Goal: Transaction & Acquisition: Purchase product/service

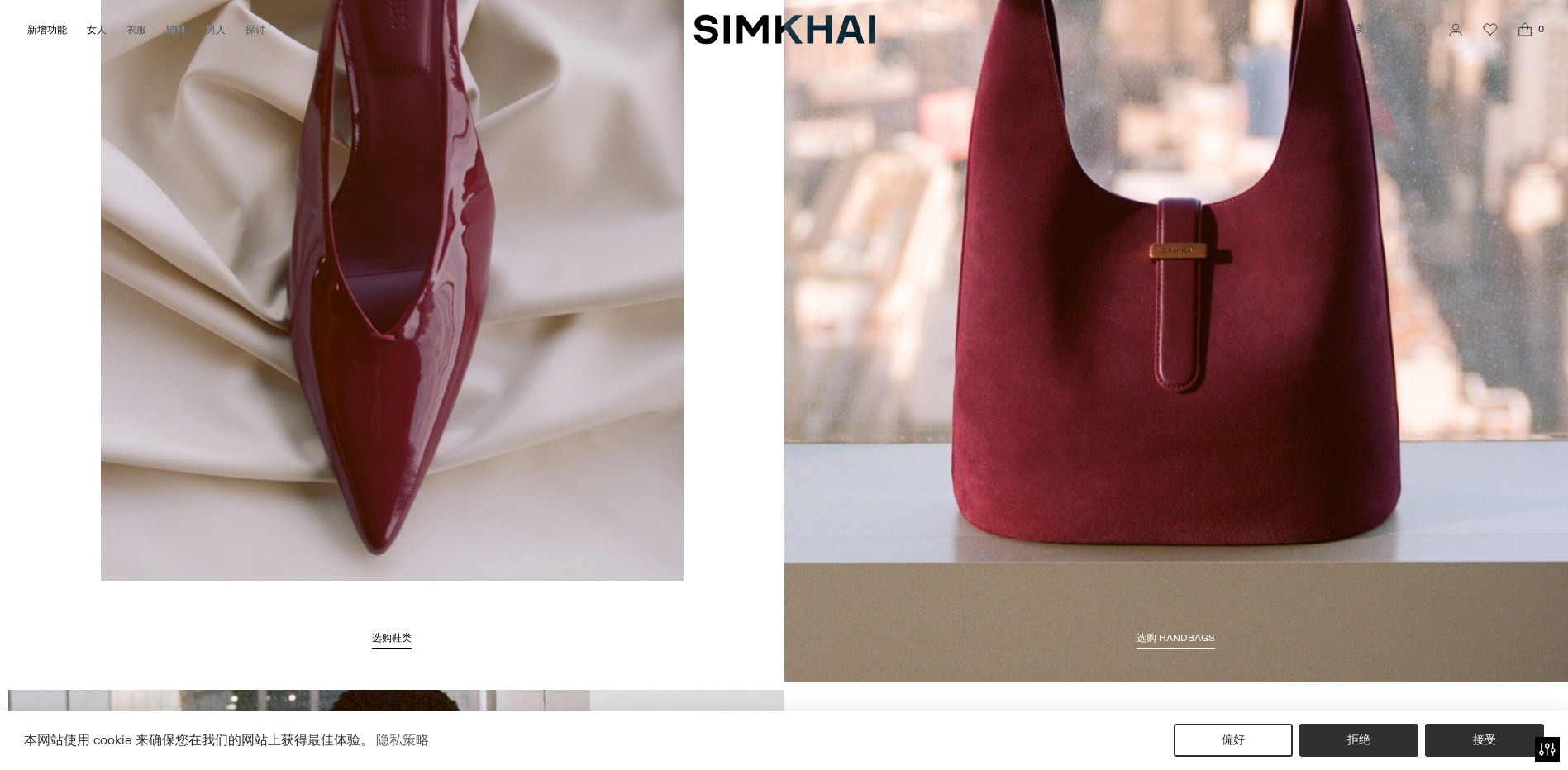
scroll to position [3302, 0]
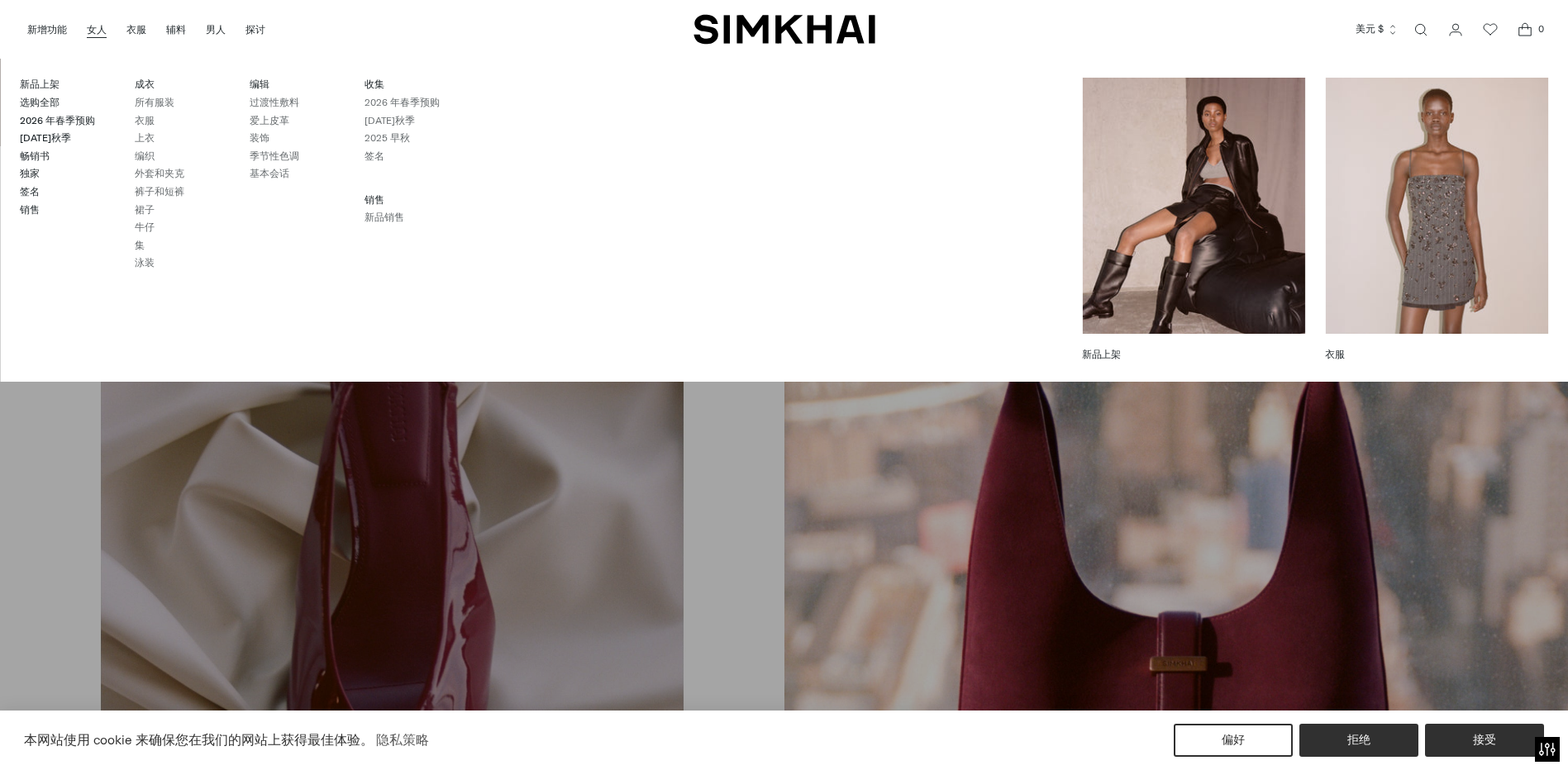
click at [93, 24] on link "女人" at bounding box center [96, 30] width 20 height 37
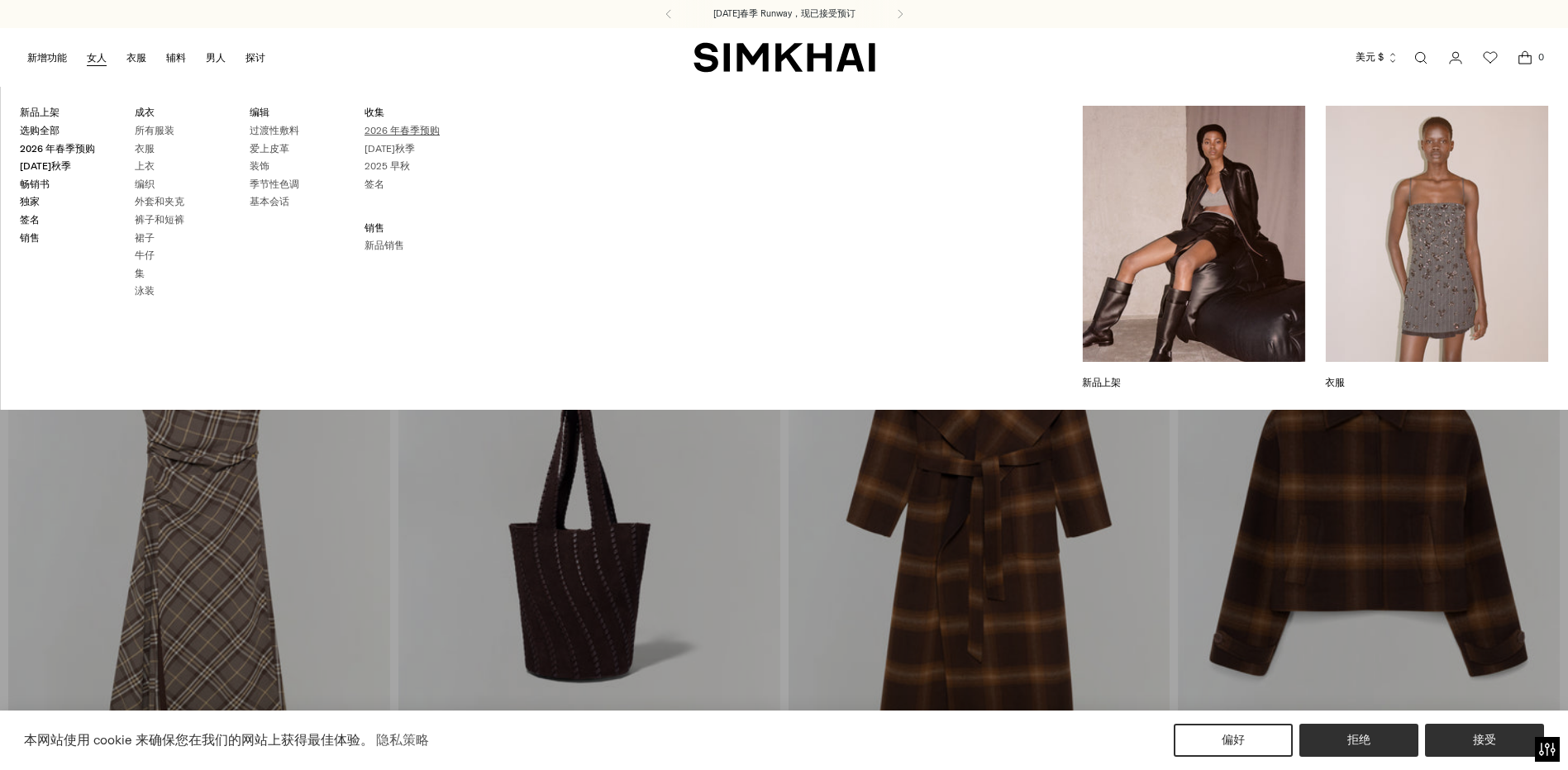
click at [393, 130] on link "2026 年春季预购" at bounding box center [402, 131] width 75 height 12
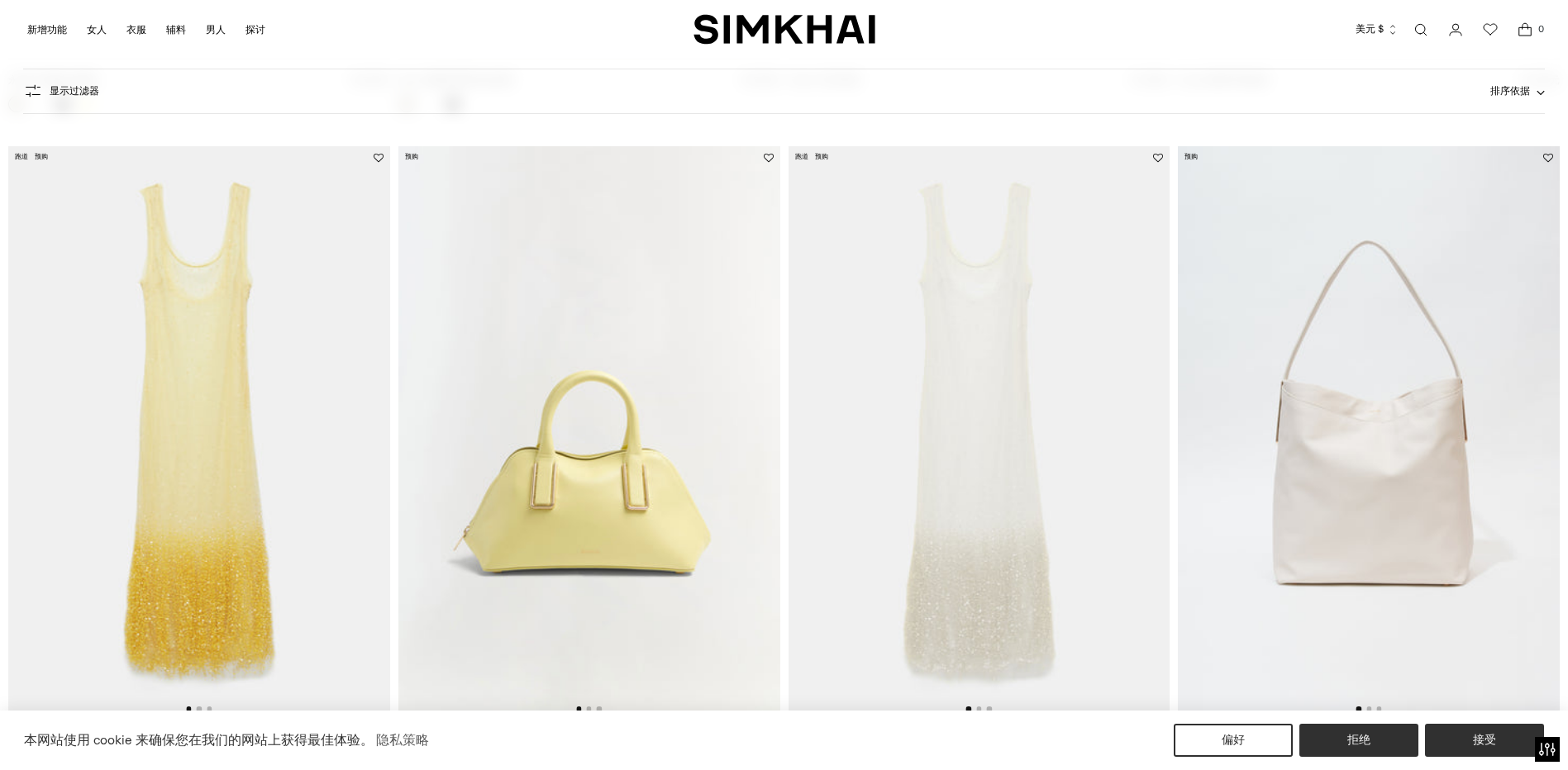
scroll to position [1405, 0]
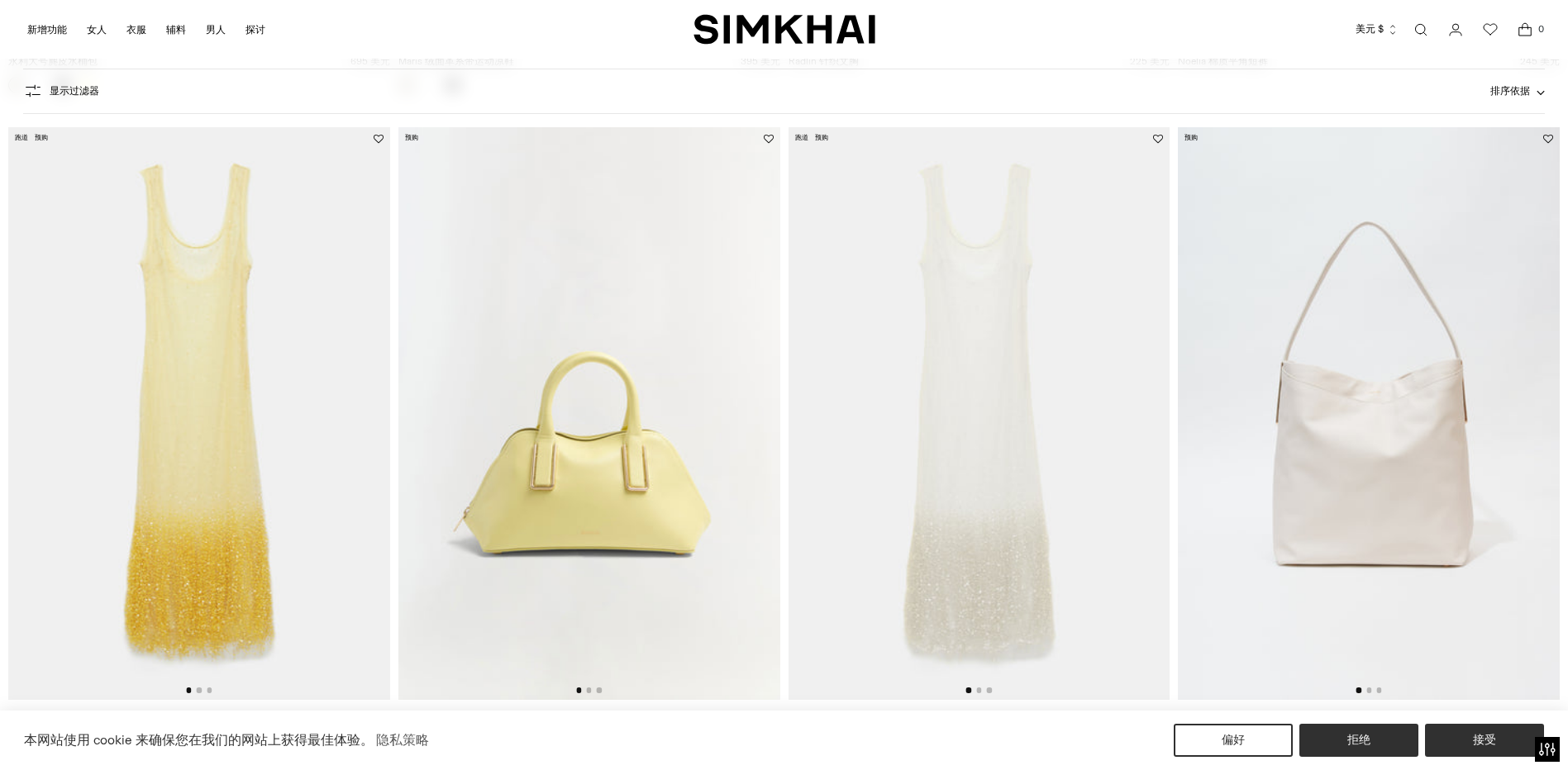
click at [938, 337] on img at bounding box center [979, 414] width 382 height 573
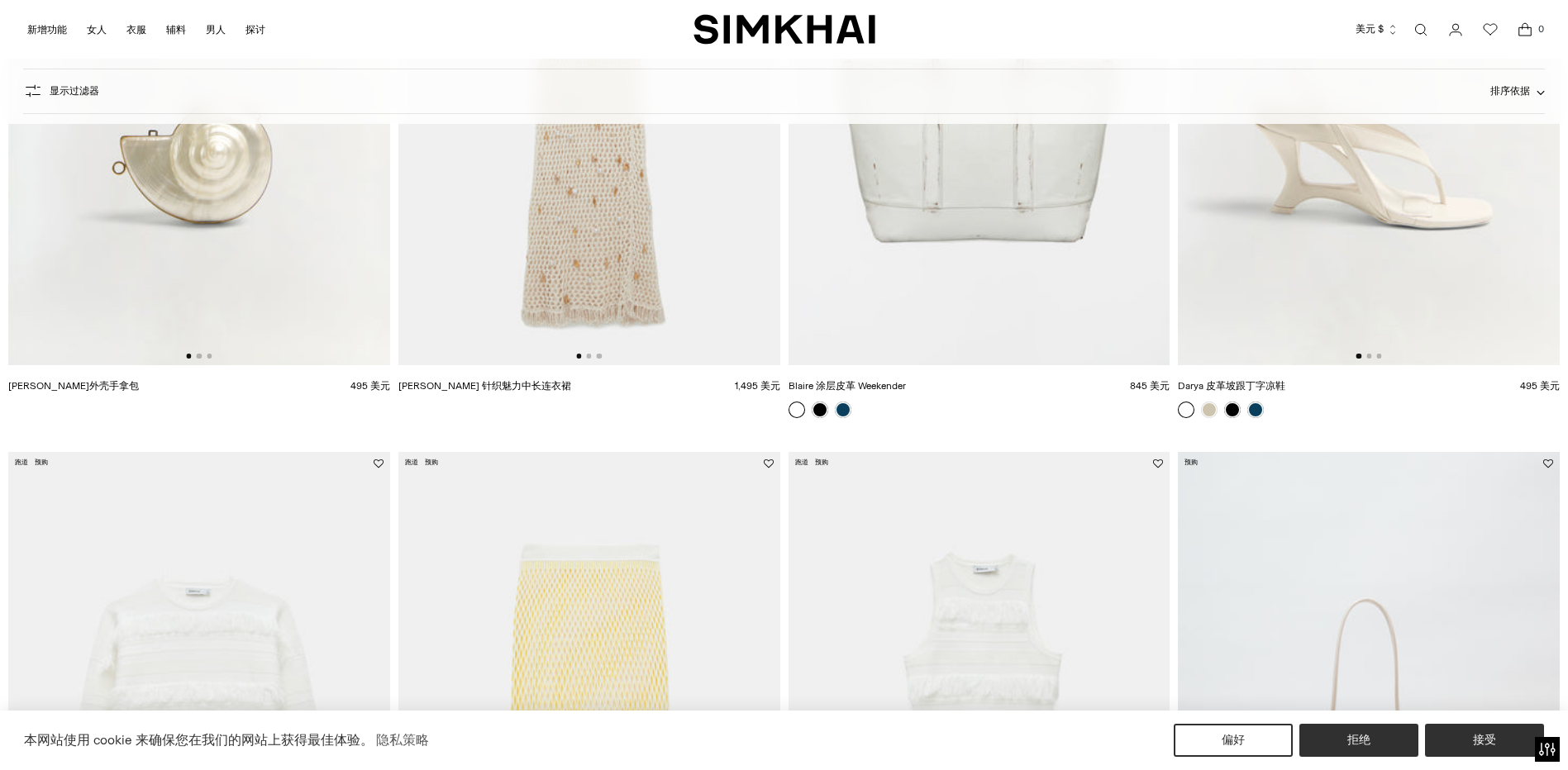
scroll to position [2892, 0]
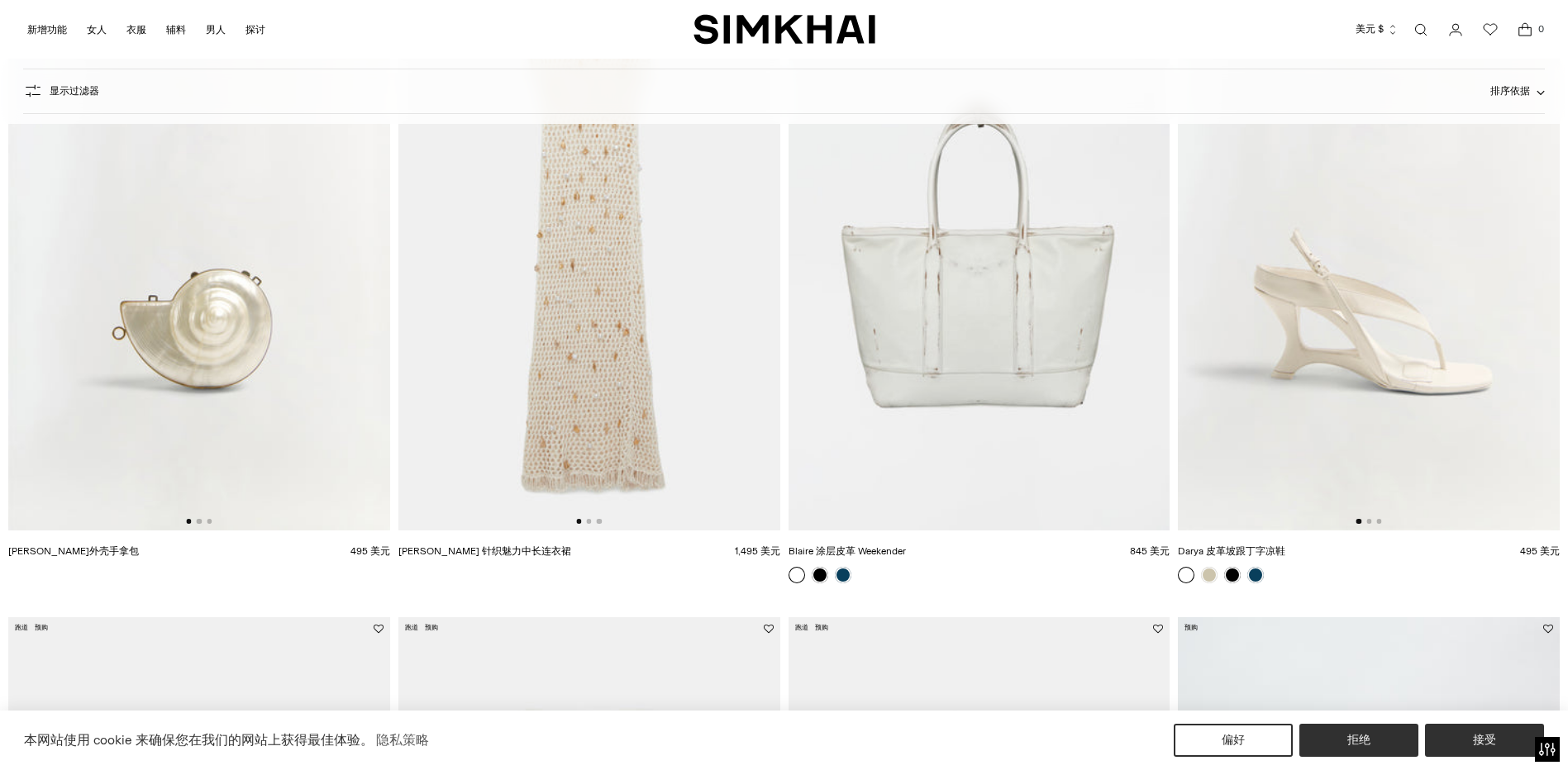
click at [642, 201] on img at bounding box center [589, 244] width 382 height 573
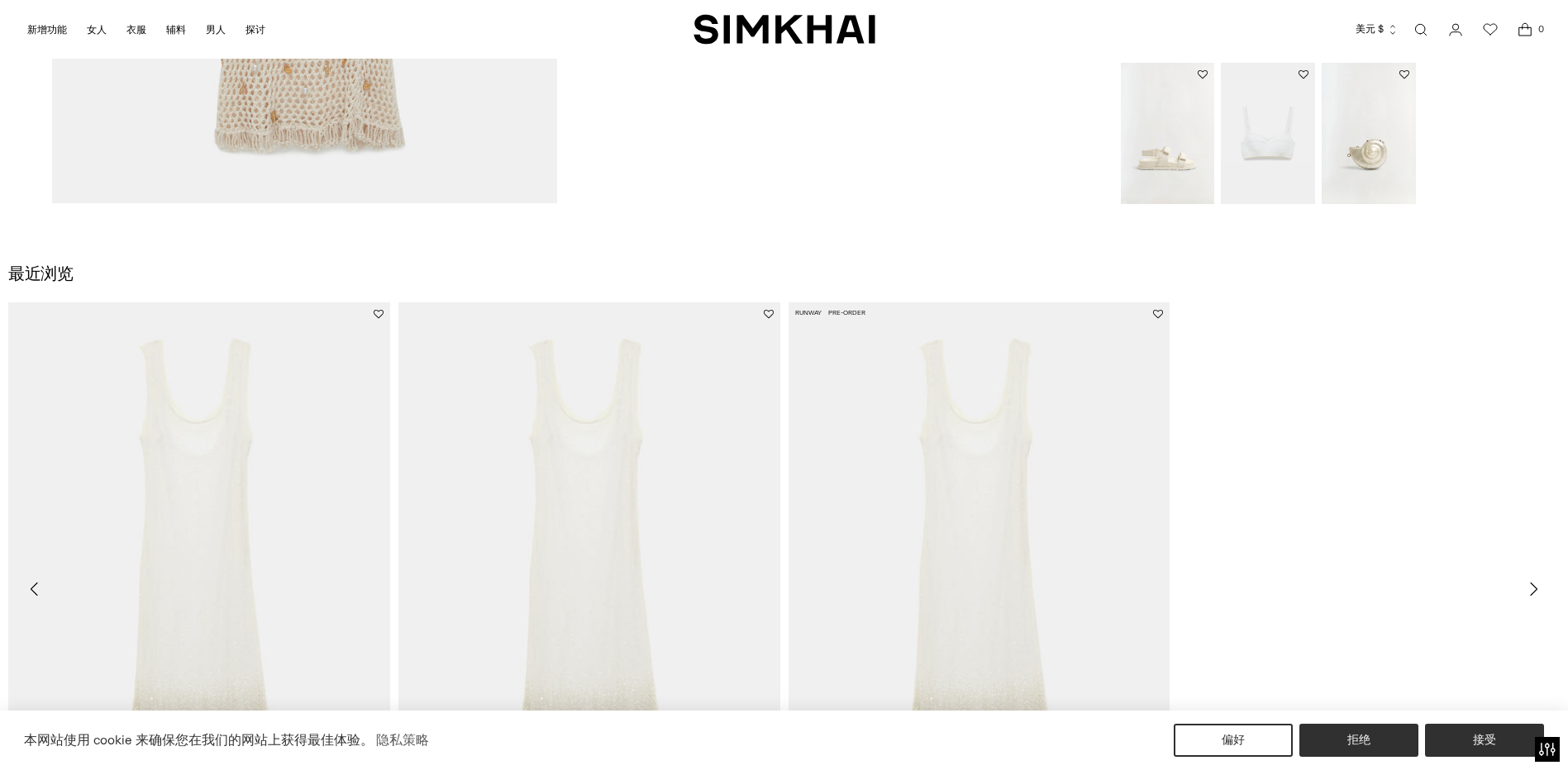
scroll to position [3305, 0]
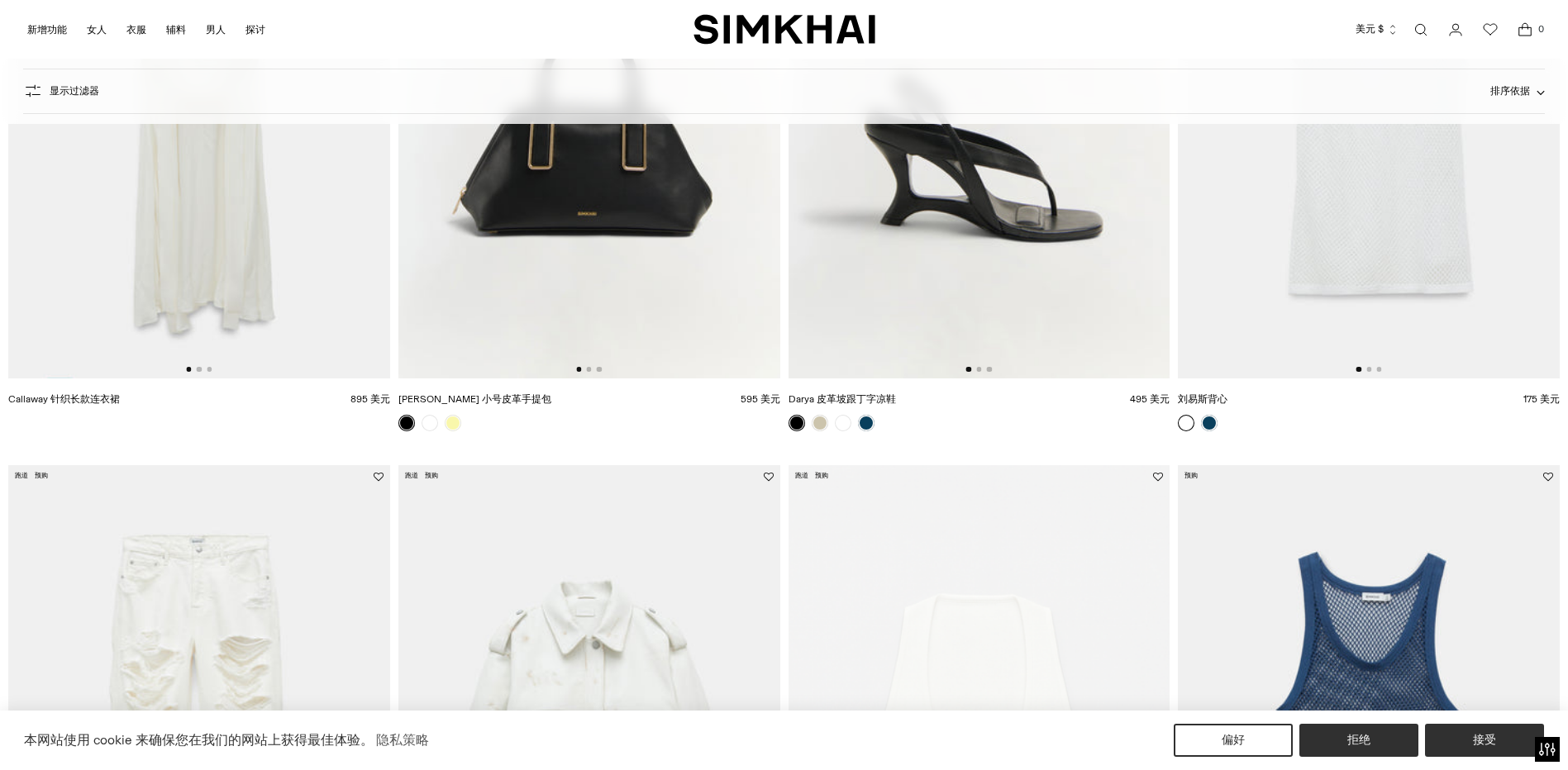
scroll to position [6363, 0]
